Goal: Information Seeking & Learning: Learn about a topic

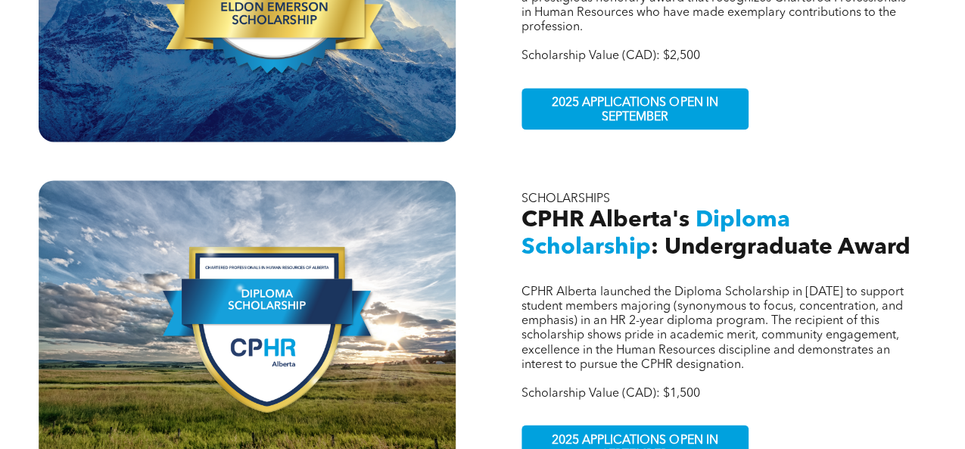
scroll to position [757, 0]
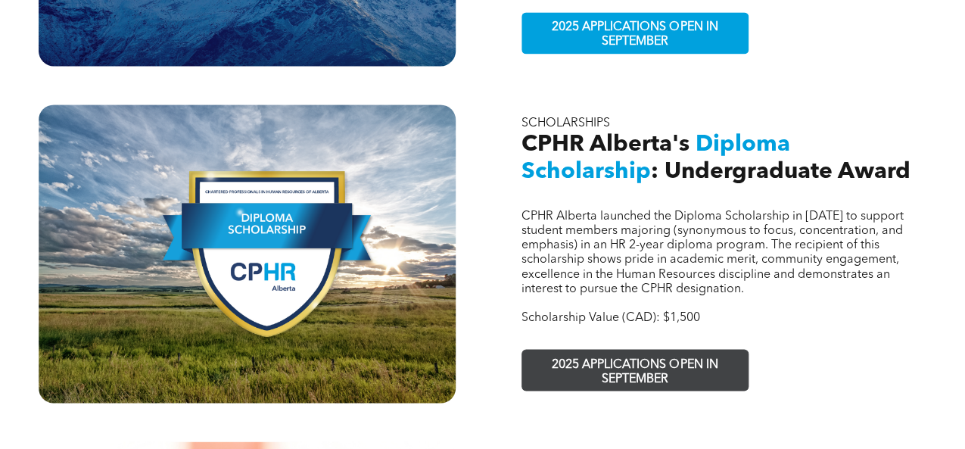
click at [656, 350] on span "2025 APPLICATIONS OPEN IN SEPTEMBER" at bounding box center [635, 372] width 221 height 44
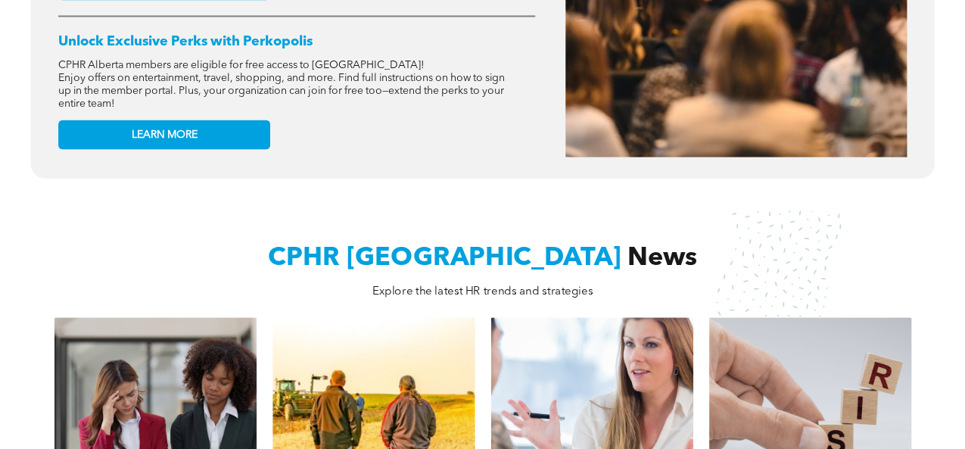
scroll to position [984, 0]
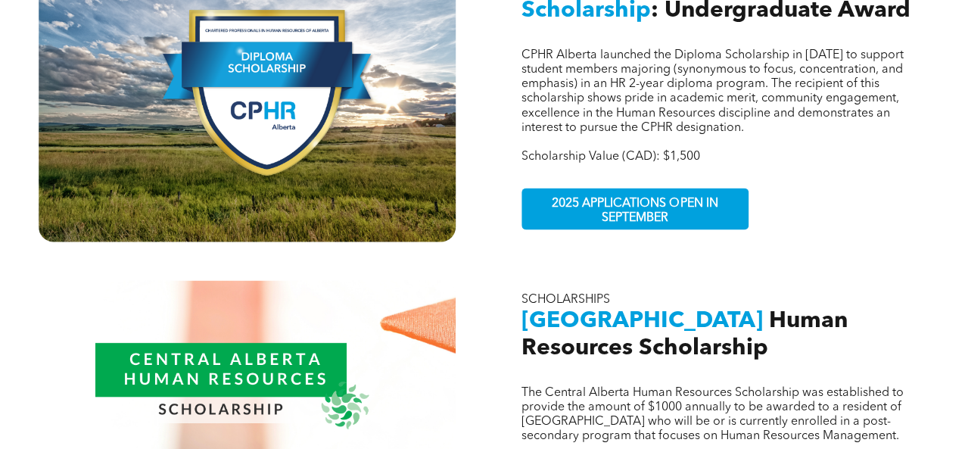
scroll to position [833, 0]
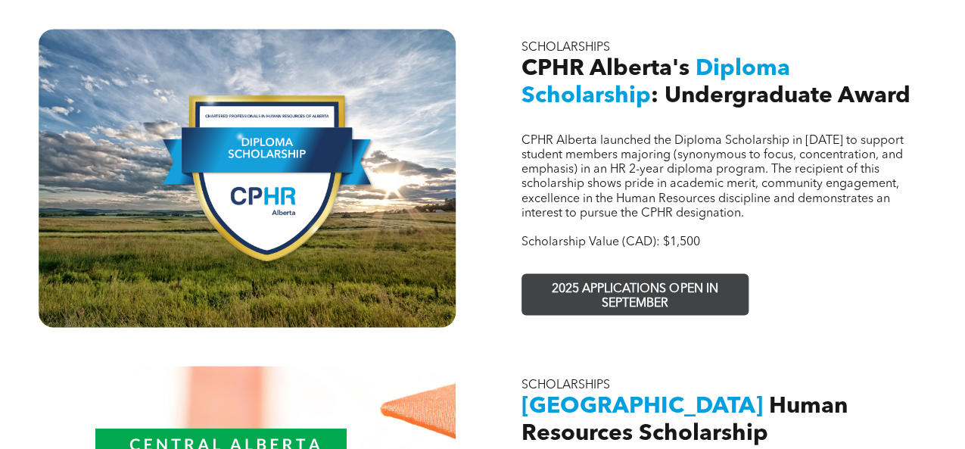
click at [618, 274] on span "2025 APPLICATIONS OPEN IN SEPTEMBER" at bounding box center [635, 296] width 221 height 44
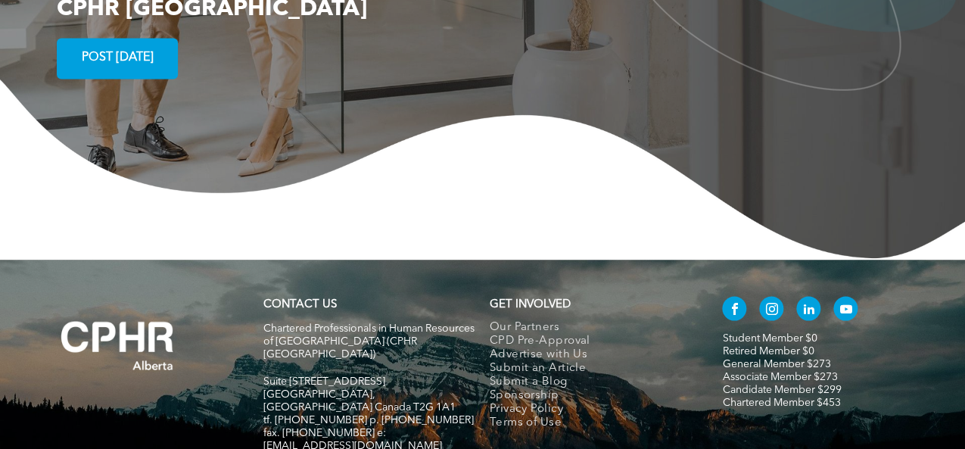
scroll to position [2972, 0]
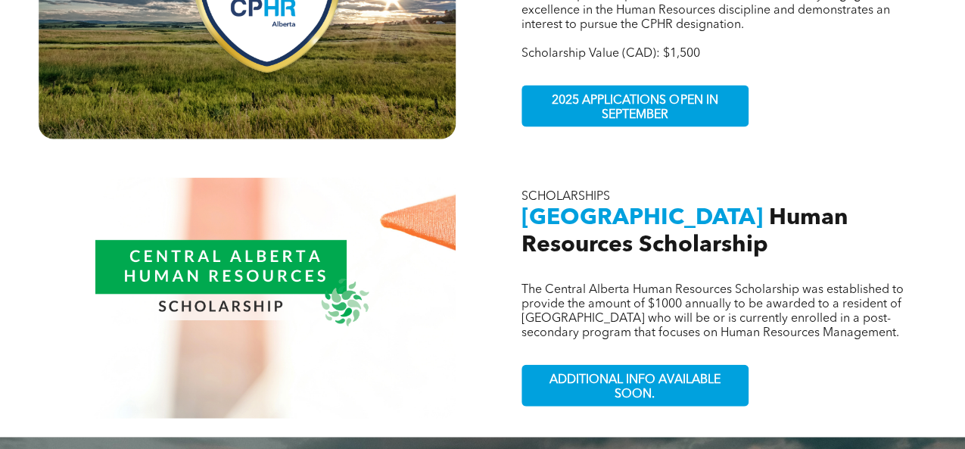
scroll to position [1060, 0]
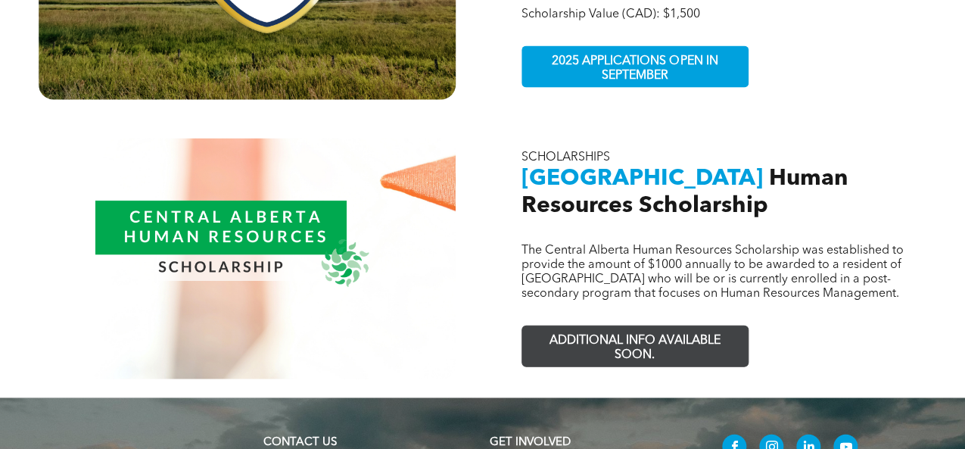
click at [613, 326] on span "ADDITIONAL INFO AVAILABLE SOON." at bounding box center [635, 348] width 221 height 44
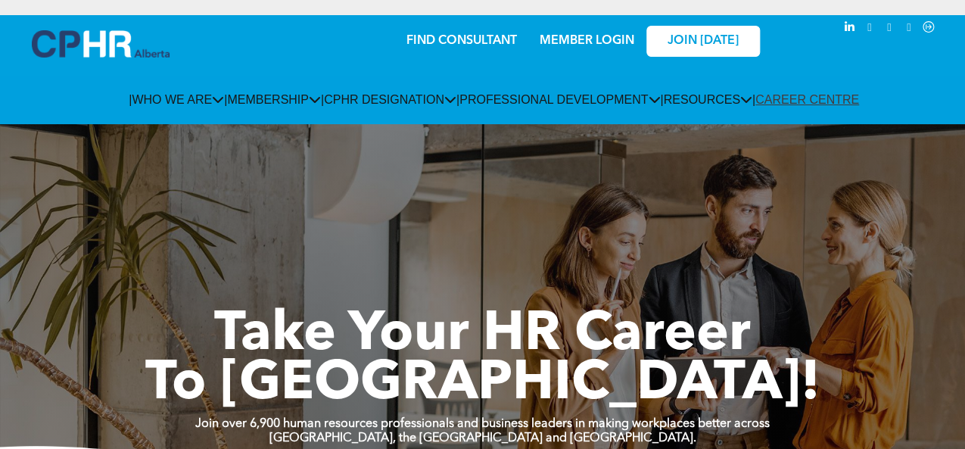
click at [597, 37] on link "MEMBER LOGIN" at bounding box center [587, 41] width 95 height 12
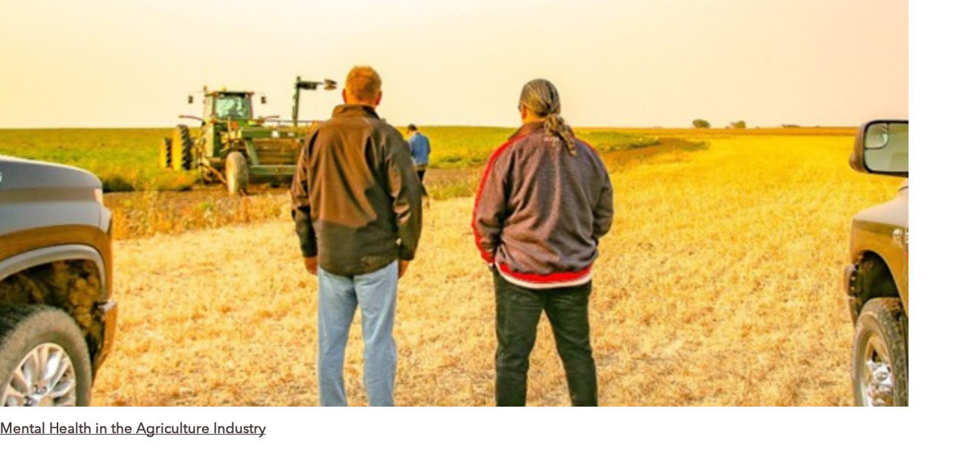
scroll to position [1817, 0]
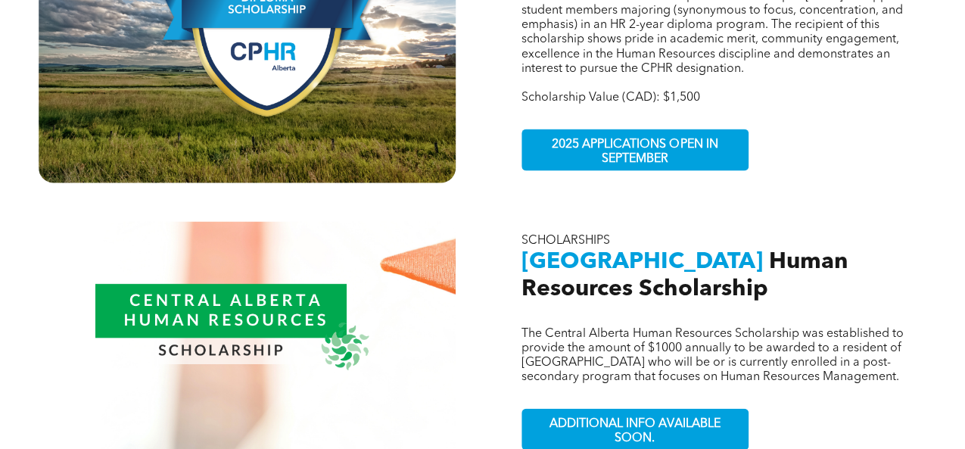
scroll to position [971, 0]
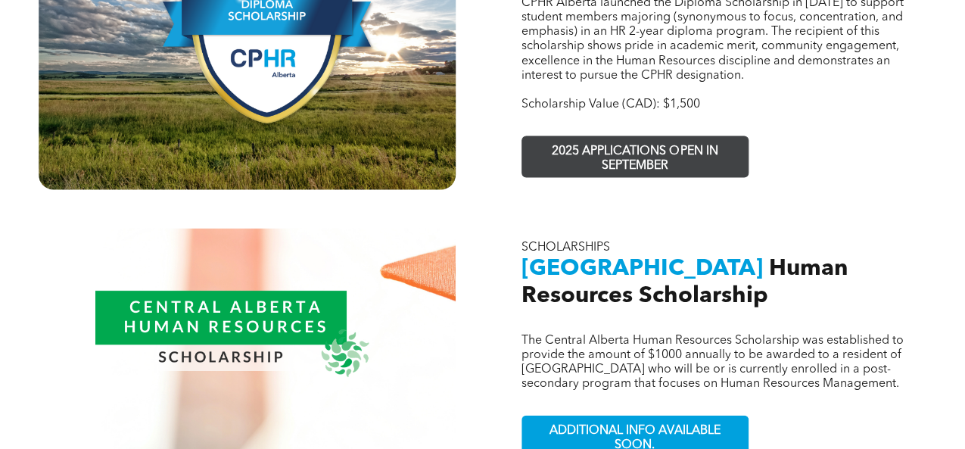
click at [587, 143] on span "2025 APPLICATIONS OPEN IN SEPTEMBER" at bounding box center [635, 158] width 221 height 44
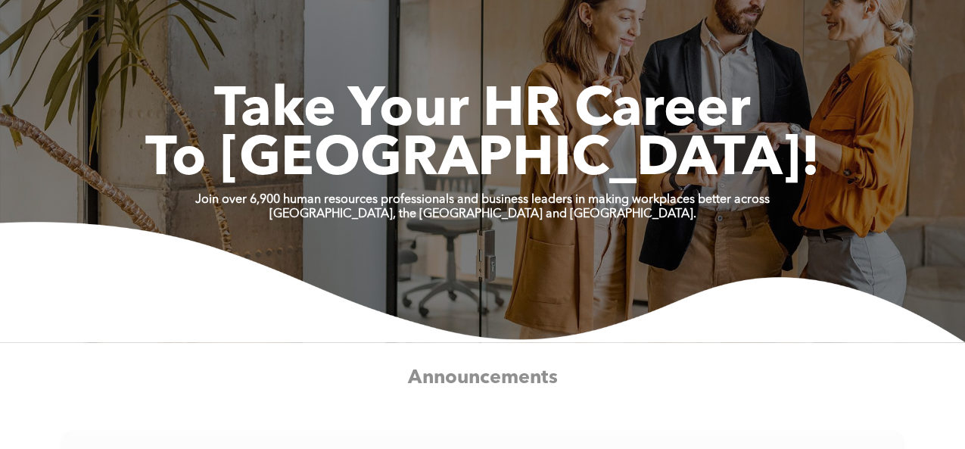
scroll to position [454, 0]
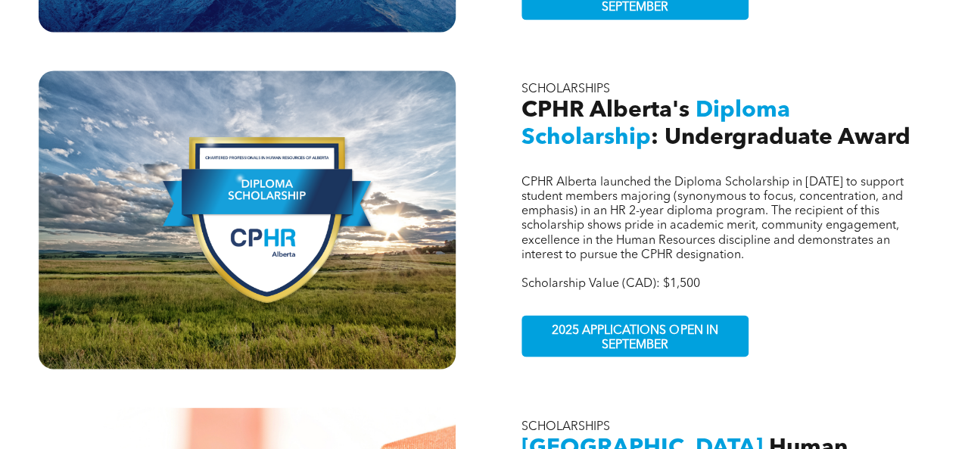
scroll to position [833, 0]
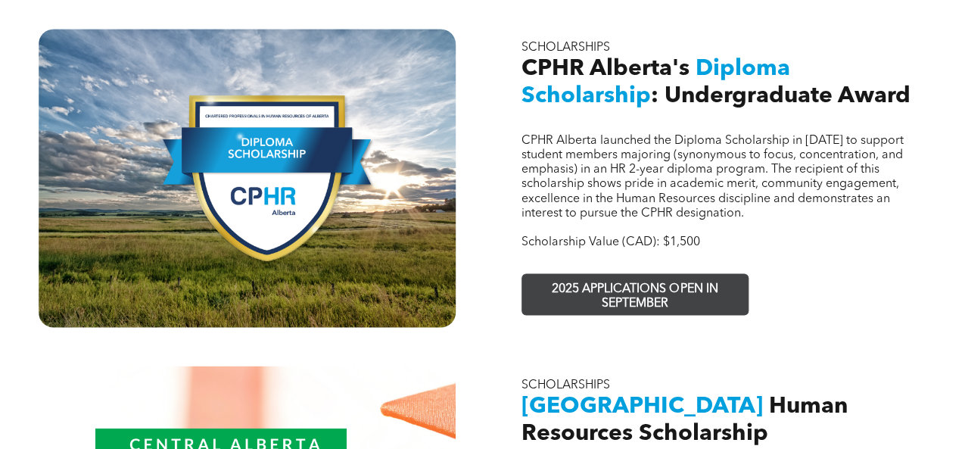
click at [582, 274] on span "2025 APPLICATIONS OPEN IN SEPTEMBER" at bounding box center [635, 296] width 221 height 44
